Goal: Check status: Check status

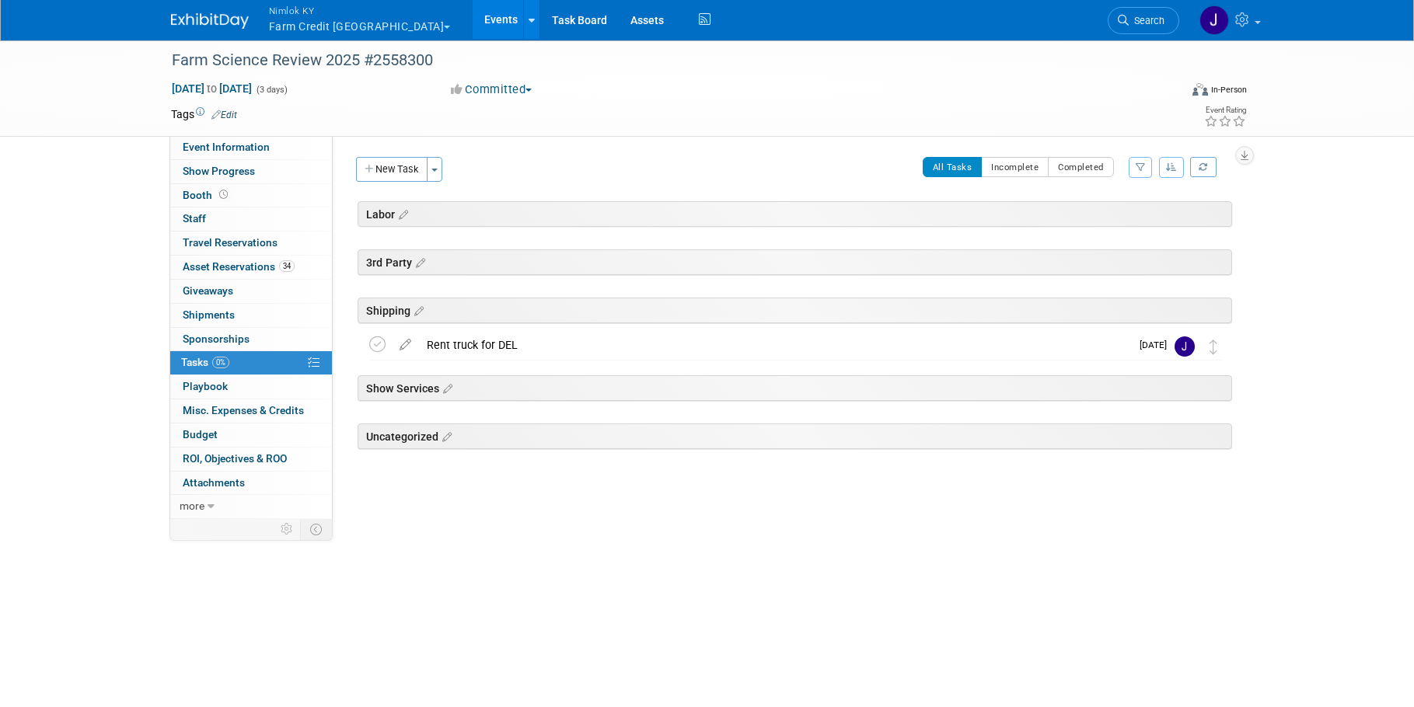
click at [473, 20] on link "Events" at bounding box center [501, 19] width 57 height 39
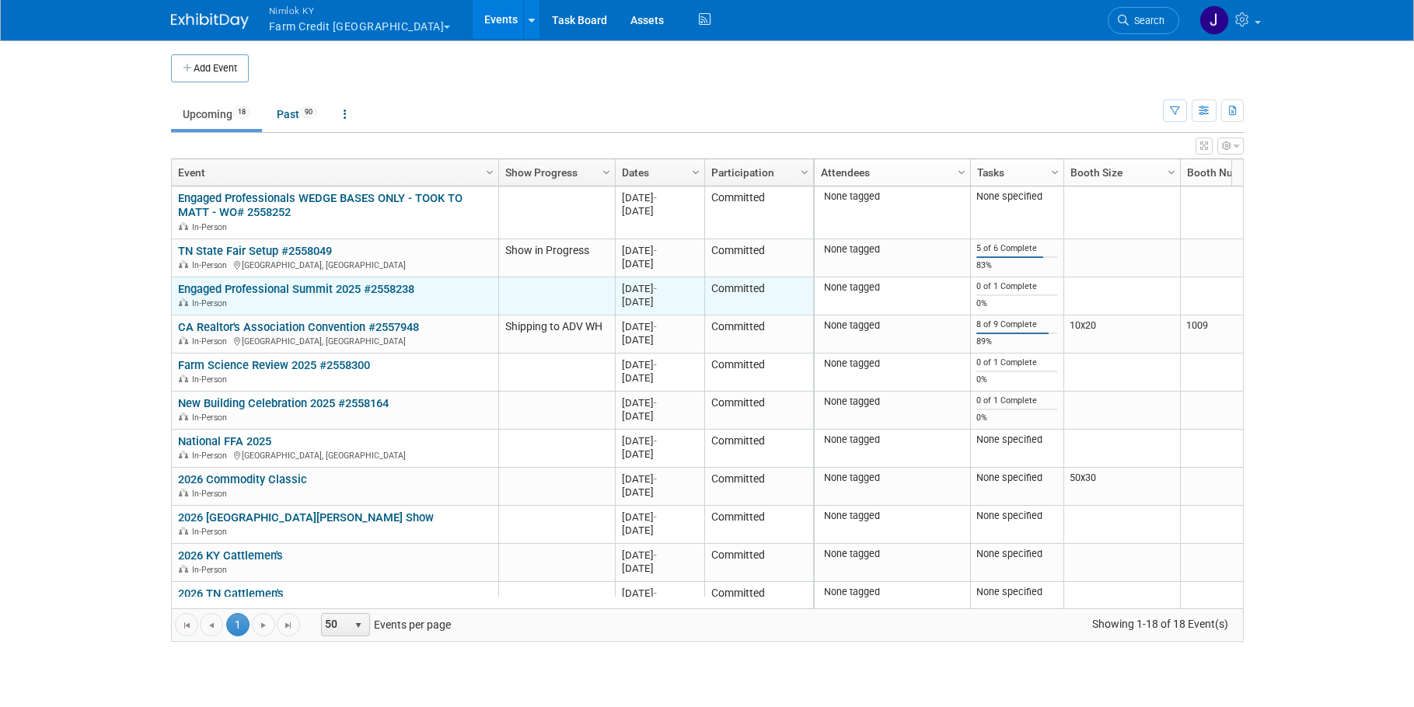
click at [304, 291] on link "Engaged Professional Summit 2025 #2558238" at bounding box center [296, 289] width 236 height 14
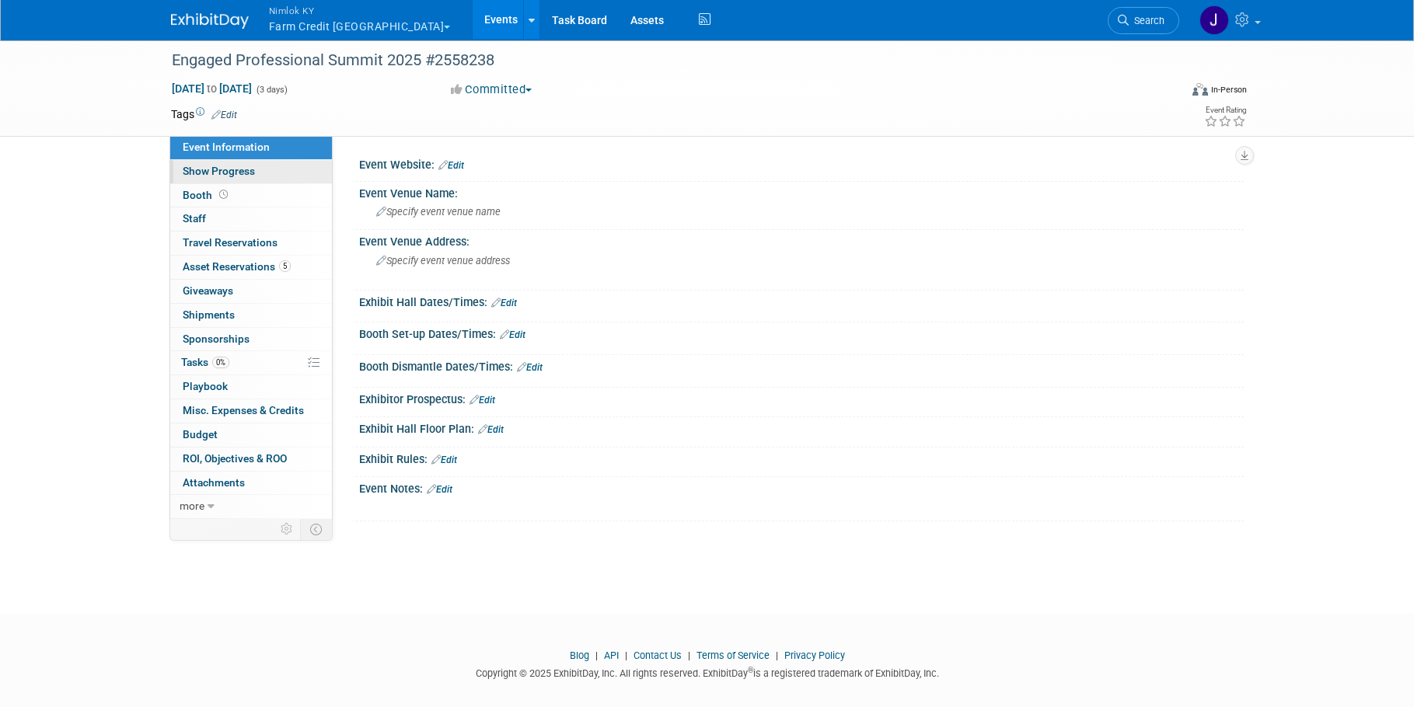
click at [260, 176] on link "Show Progress" at bounding box center [251, 171] width 162 height 23
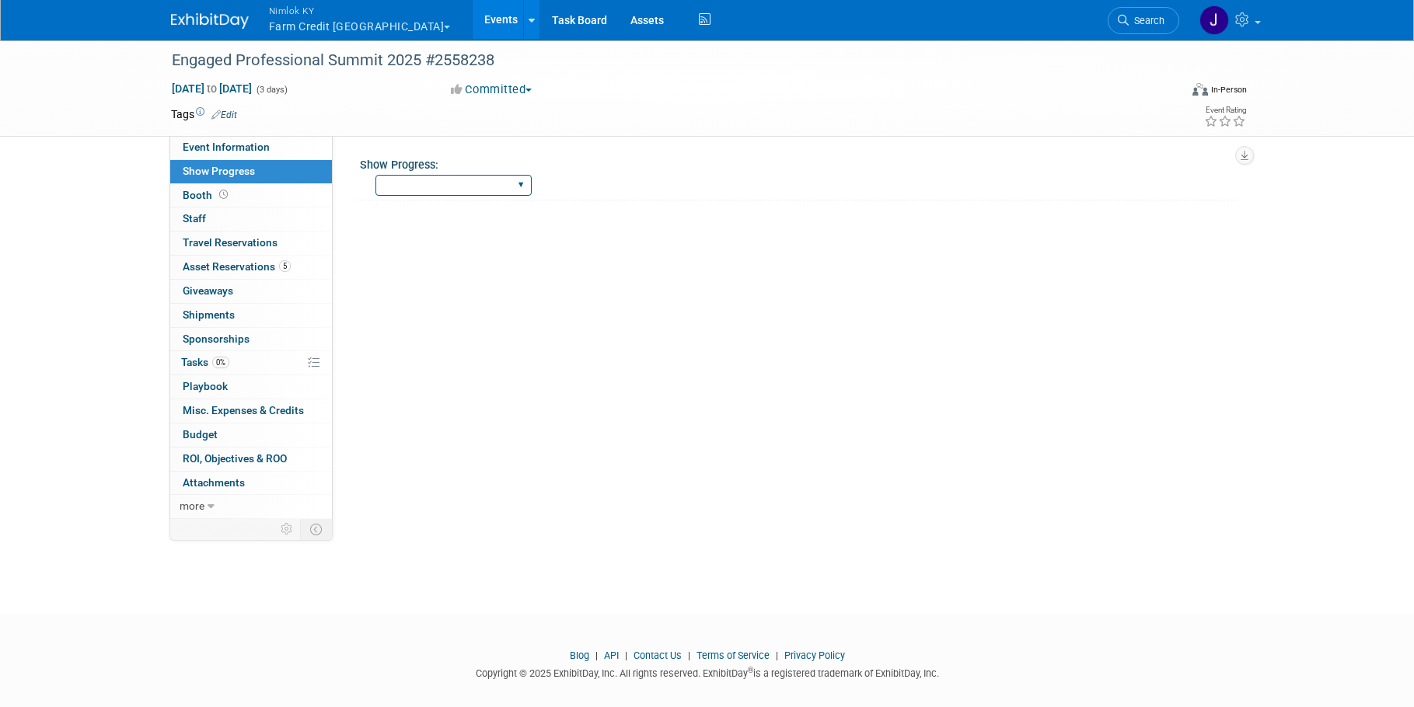
click at [425, 187] on select "Show Complete Working on Services WH pulling order Shipping to ADV WH Show in P…" at bounding box center [453, 185] width 156 height 21
select select "WH pulling order"
click at [375, 175] on select "Show Complete Working on Services WH pulling order Shipping to ADV WH Show in P…" at bounding box center [453, 185] width 156 height 21
click at [267, 263] on span "Asset Reservations 5" at bounding box center [237, 266] width 108 height 12
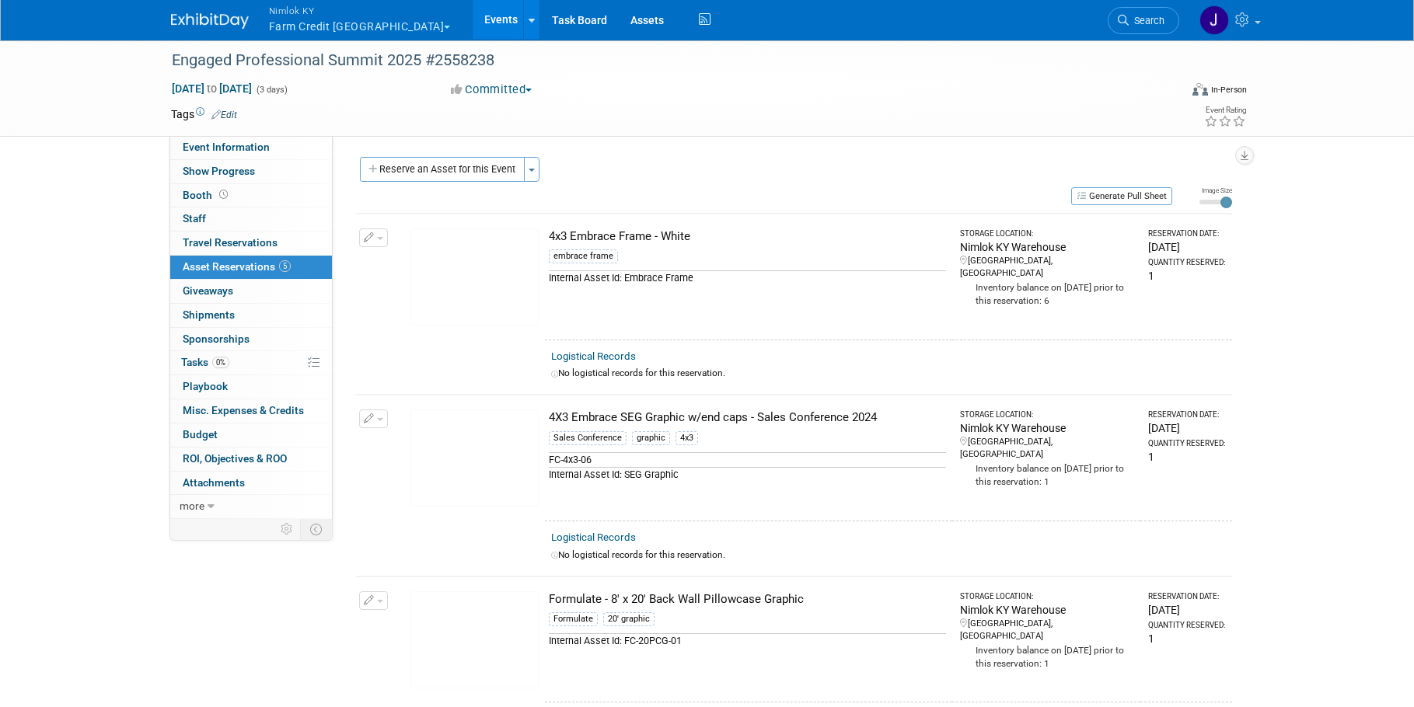
click at [473, 16] on link "Events" at bounding box center [501, 19] width 57 height 39
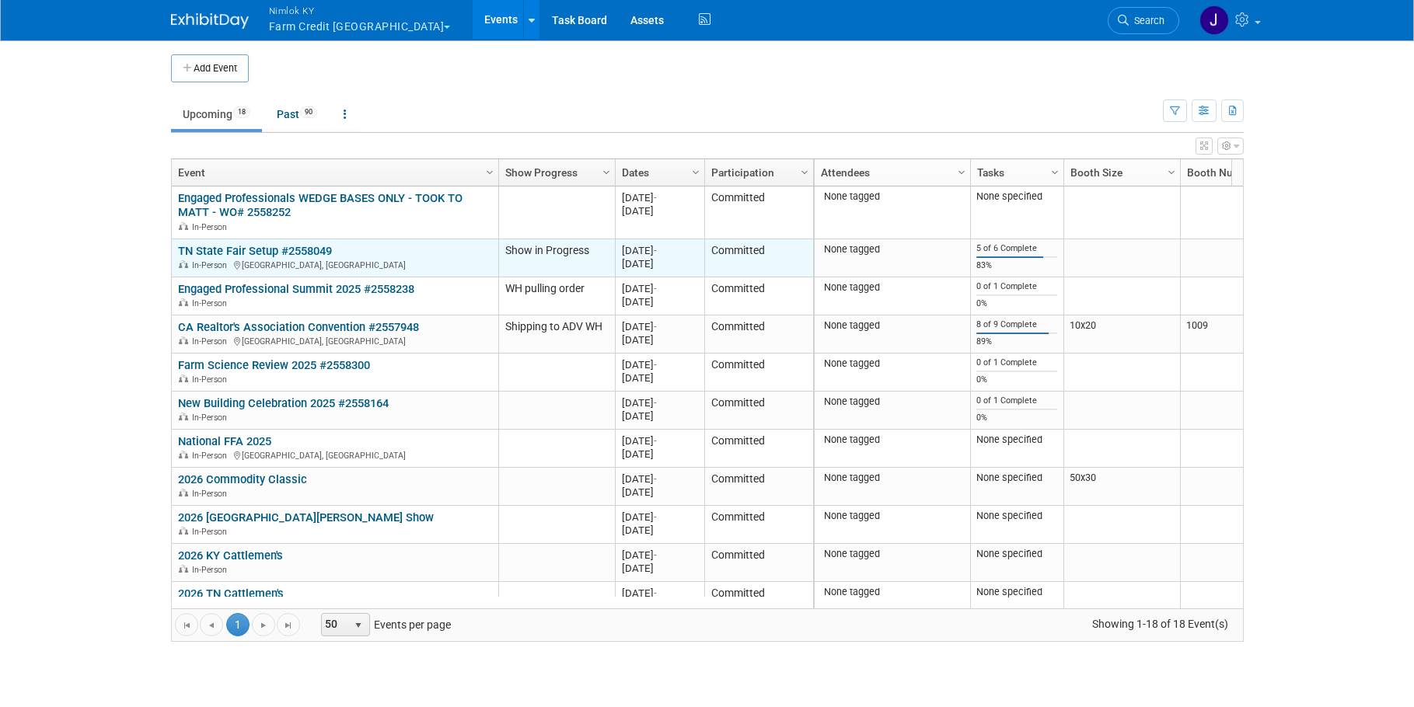
click at [288, 248] on link "TN State Fair Setup #2558049" at bounding box center [255, 251] width 154 height 14
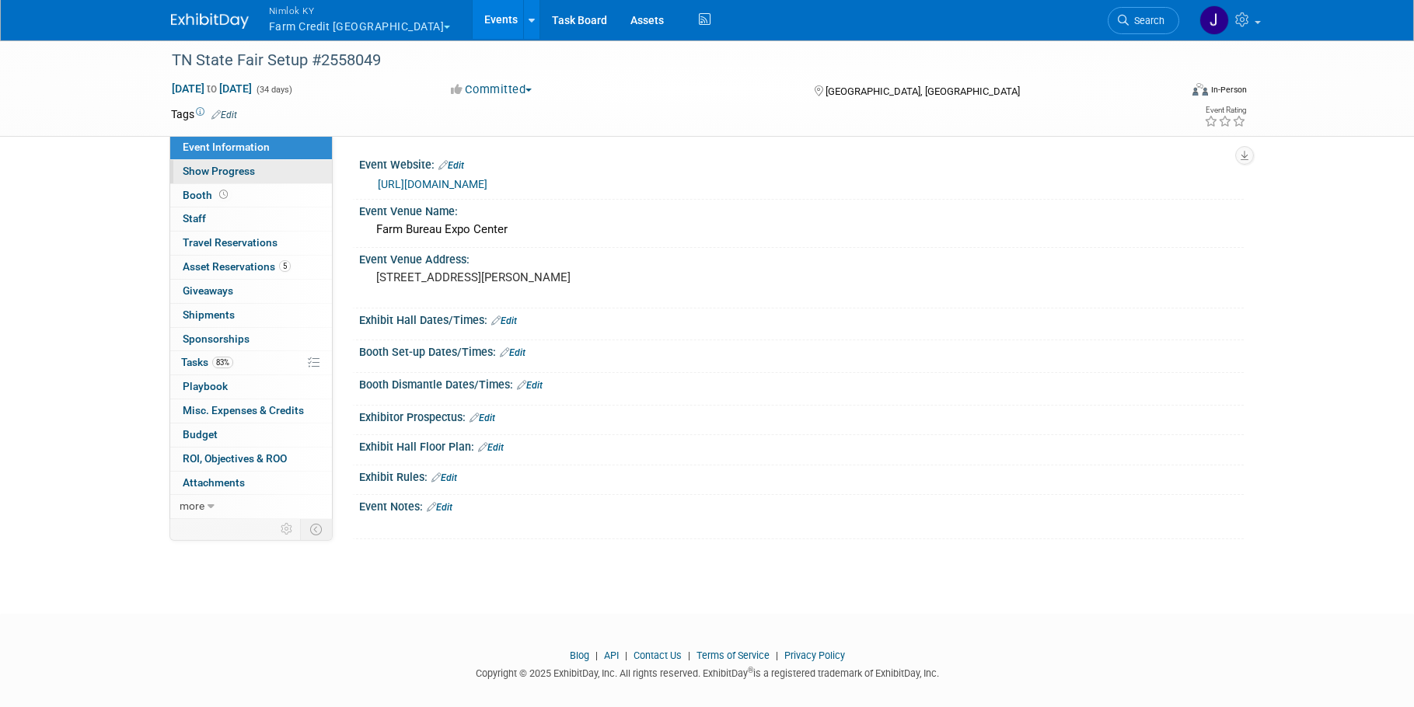
click at [282, 162] on link "Show Progress" at bounding box center [251, 171] width 162 height 23
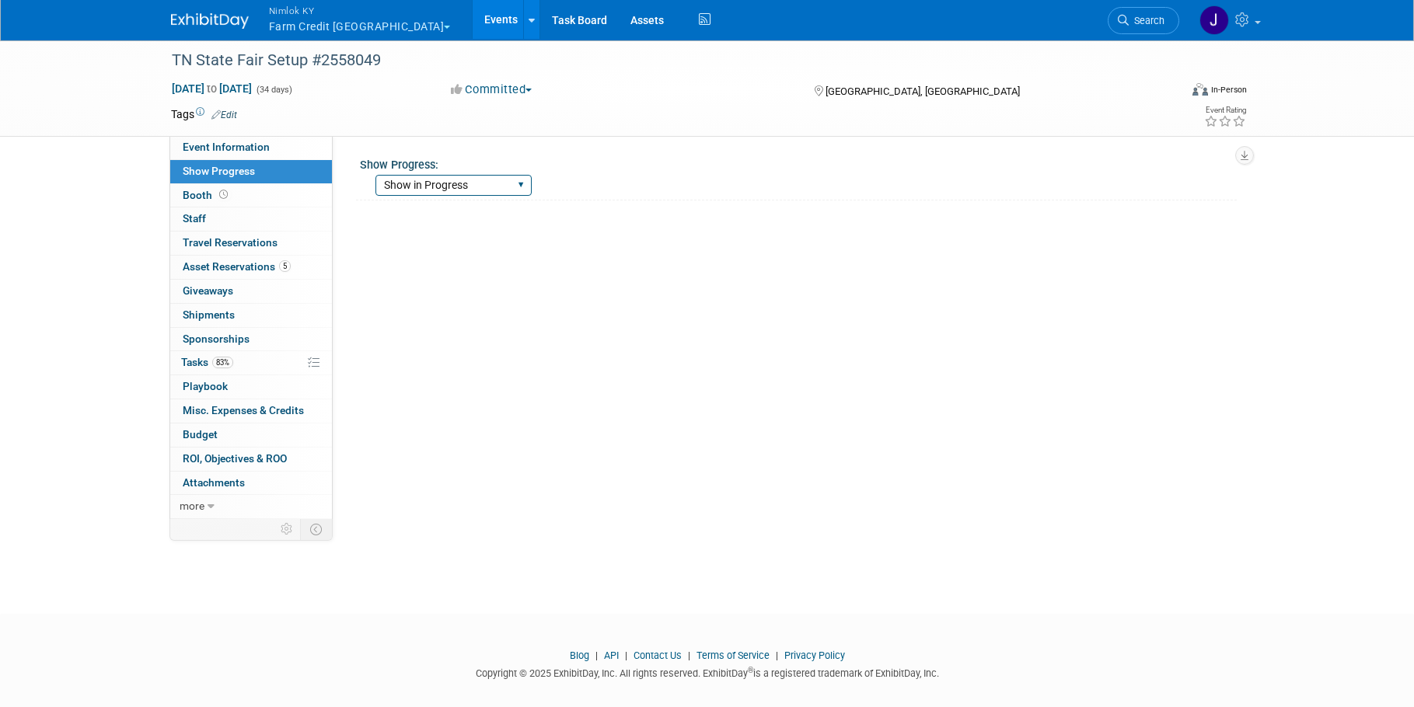
click at [476, 182] on select "Show Complete Working on Services WH pulling order Shipping to ADV WH Show in P…" at bounding box center [453, 185] width 156 height 21
select select "Waiting for RTN Shipment"
click at [375, 175] on select "Show Complete Working on Services WH pulling order Shipping to ADV WH Show in P…" at bounding box center [453, 185] width 156 height 21
click at [473, 21] on link "Events" at bounding box center [501, 19] width 57 height 39
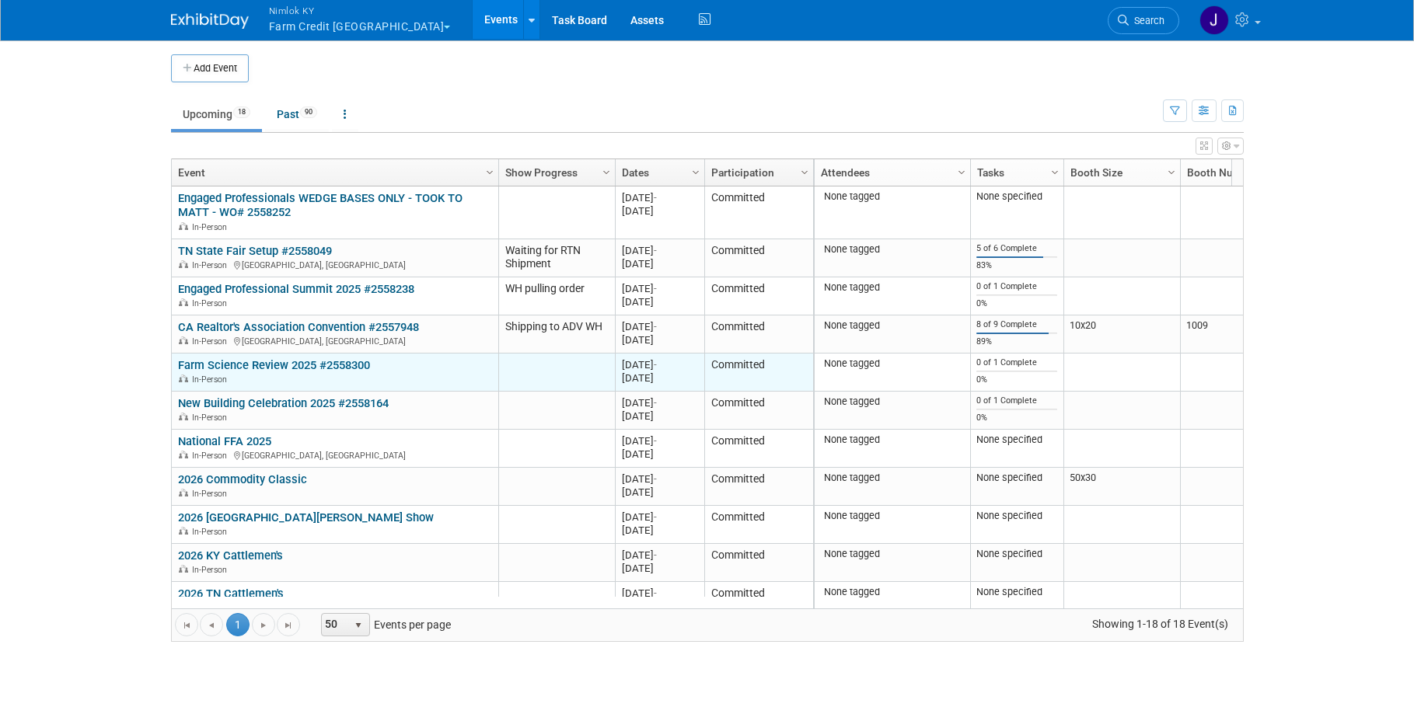
click at [310, 368] on link "Farm Science Review 2025 #2558300" at bounding box center [274, 365] width 192 height 14
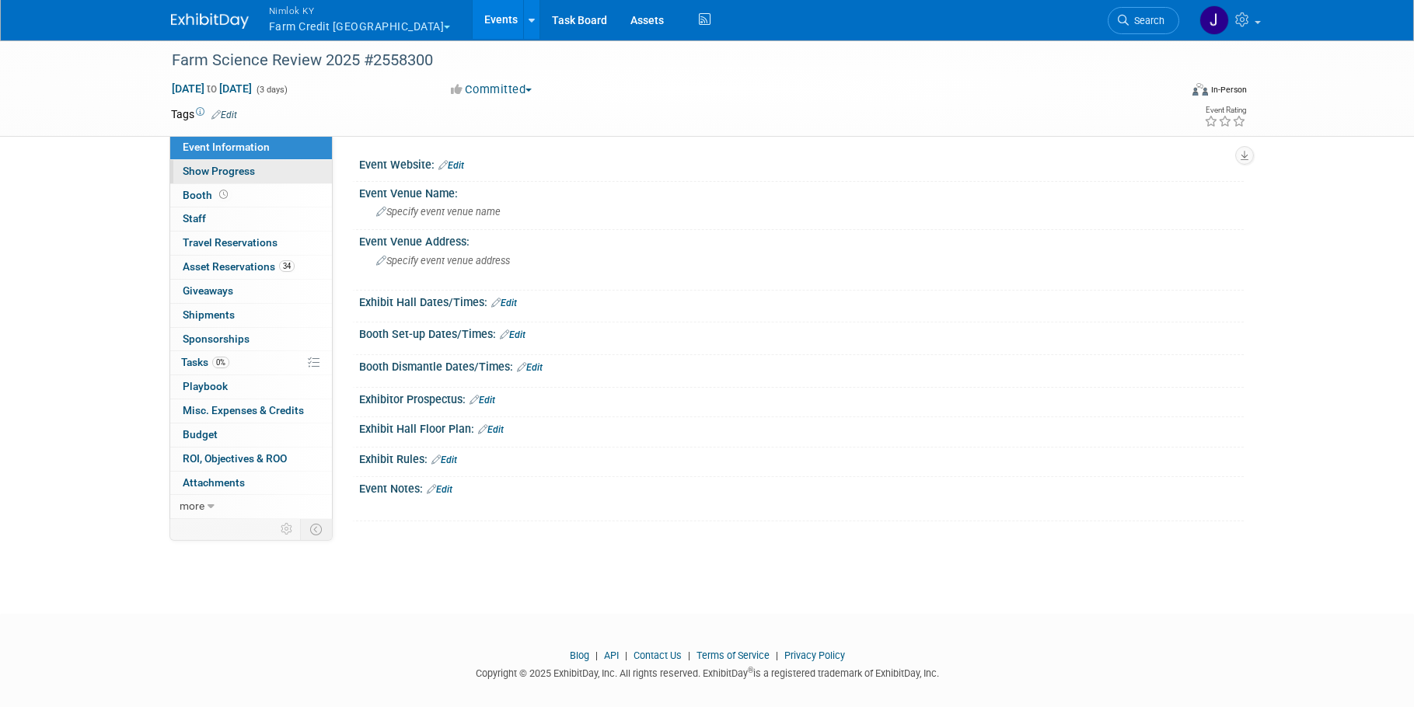
click at [278, 169] on link "Show Progress" at bounding box center [251, 171] width 162 height 23
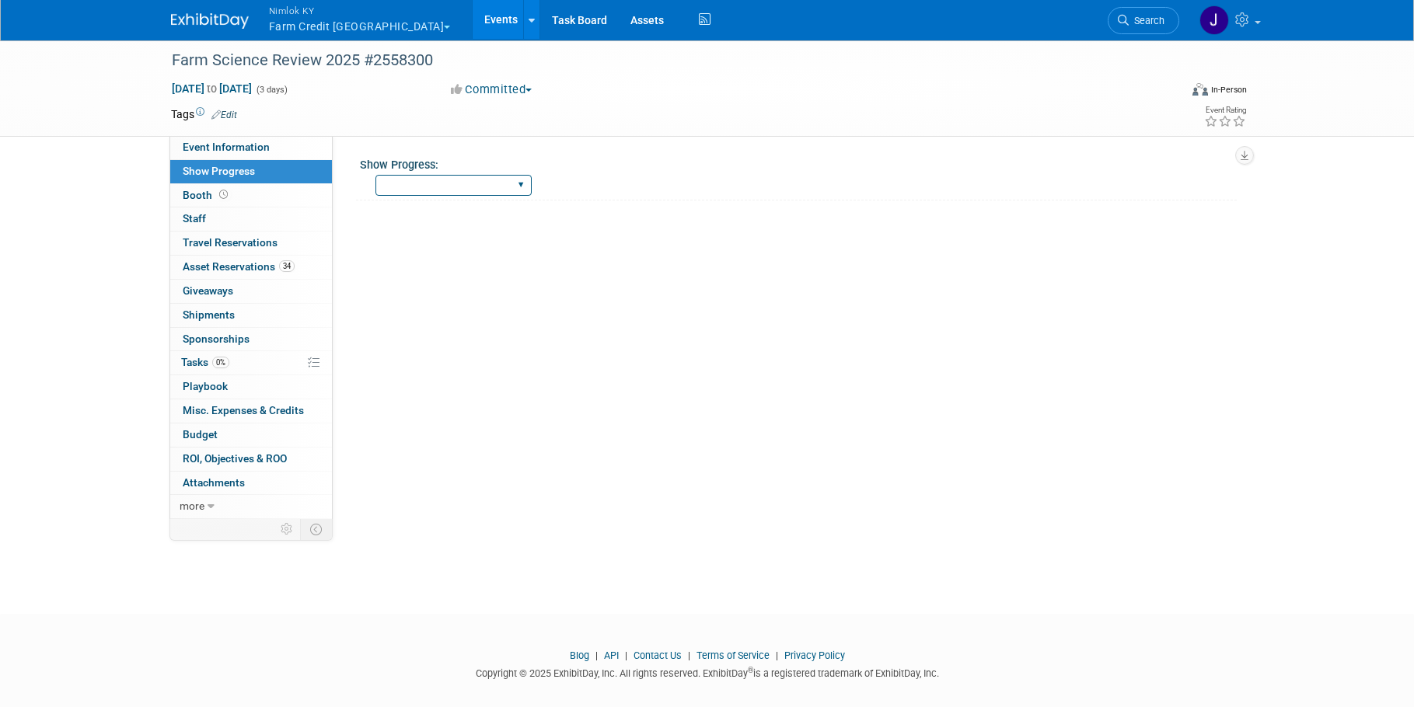
click at [415, 176] on select "Show Complete Working on Services WH pulling order Shipping to ADV WH Show in P…" at bounding box center [453, 185] width 156 height 21
select select "WH pulling order"
click at [375, 175] on select "Show Complete Working on Services WH pulling order Shipping to ADV WH Show in P…" at bounding box center [453, 185] width 156 height 21
